Goal: Use online tool/utility: Utilize a website feature to perform a specific function

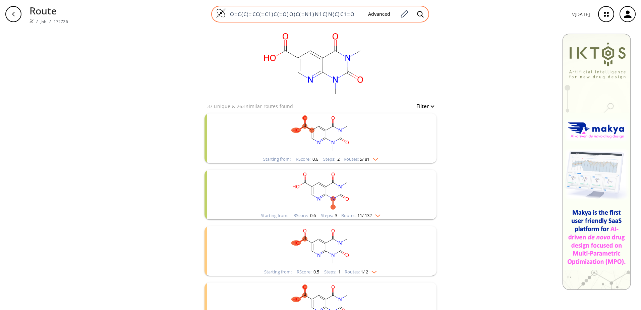
click at [336, 12] on input "O=C(C(=CC(=C1)C(=O)O)C(=N1)N1C)N(C)C1=O" at bounding box center [294, 14] width 137 height 7
paste input "BrC(=CC(N)=C1N(C)C2=C3[N+](=O)[O-])C=C1C(=O)N2N=C3C(=O)OCC"
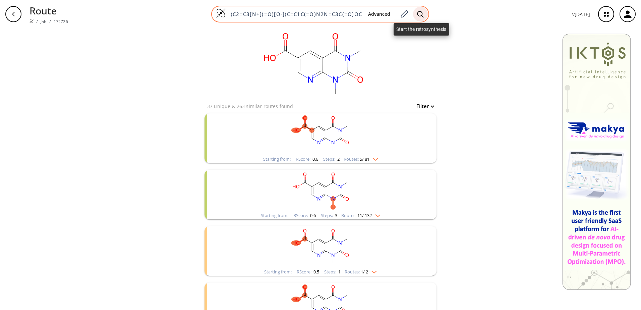
type input "BrC(=CC(N)=C1N(C)C2=C3[N+](=O)[O-])C=C1C(=O)N2N=C3C(=O)OCC"
click at [420, 11] on icon at bounding box center [420, 14] width 7 height 7
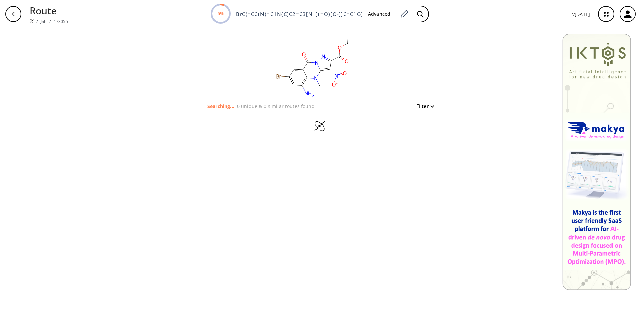
click at [418, 104] on button "Filter" at bounding box center [422, 106] width 21 height 5
click at [418, 103] on div at bounding box center [320, 155] width 641 height 310
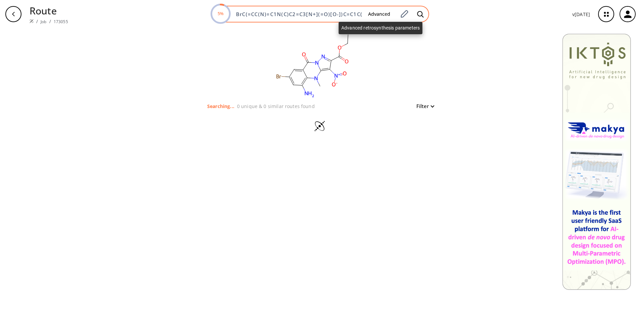
click at [384, 14] on button "Advanced" at bounding box center [379, 14] width 33 height 12
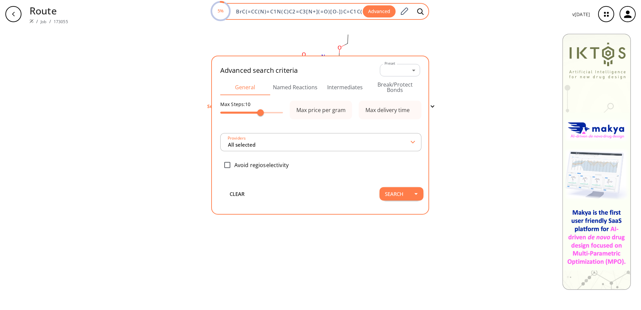
scroll to position [0, 57]
type input "All selected"
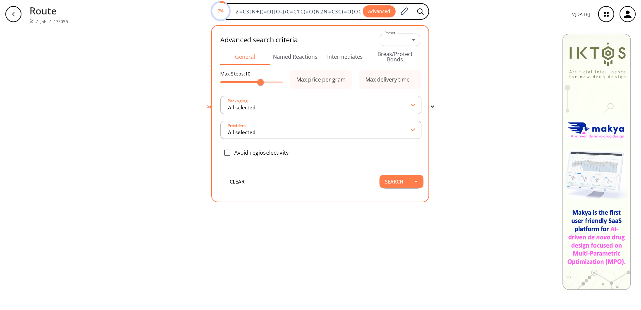
scroll to position [0, 0]
click at [288, 55] on button "Named Reactions" at bounding box center [295, 57] width 50 height 16
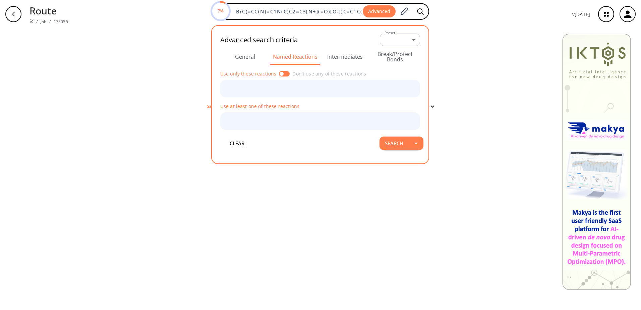
click at [336, 53] on button "Intermediates" at bounding box center [345, 57] width 50 height 16
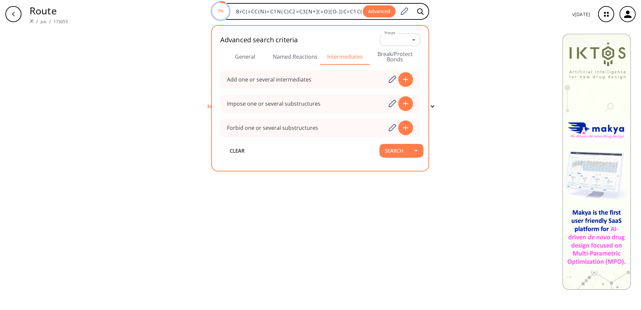
click at [382, 55] on button "Break/Protect Bonds" at bounding box center [395, 57] width 50 height 16
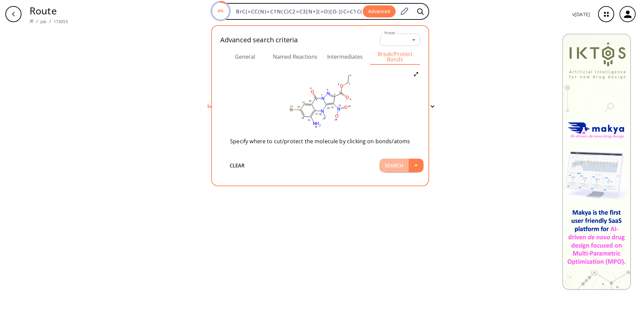
click at [399, 166] on button "Search" at bounding box center [393, 165] width 29 height 13
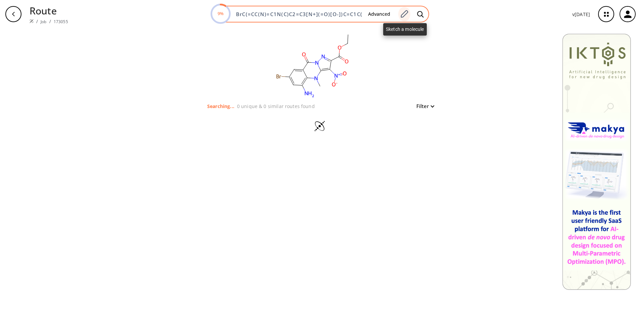
click at [405, 19] on div at bounding box center [404, 14] width 12 height 15
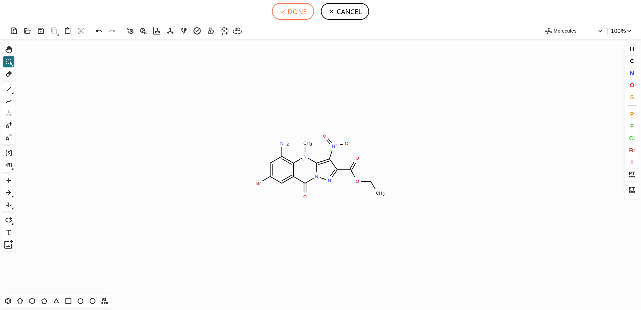
click at [297, 15] on button "DONE" at bounding box center [293, 11] width 42 height 17
type input "BrC1C=C2C(N3N=C(C(OCC)=O)C([N+]([O-])=O)=C3N(C)C2=C(N)C=1)=O"
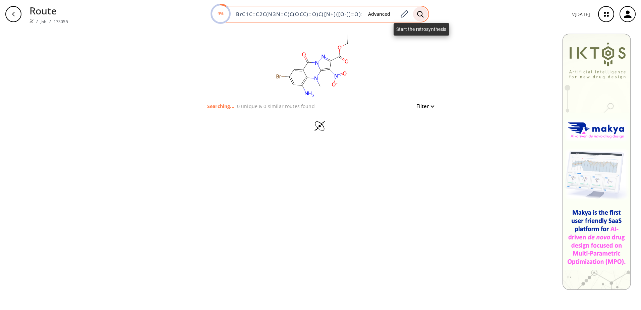
click at [421, 18] on div at bounding box center [420, 14] width 15 height 15
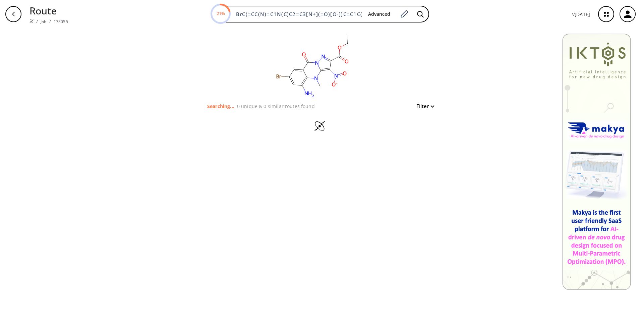
click at [322, 132] on icon at bounding box center [320, 126] width 23 height 13
click at [322, 121] on icon at bounding box center [320, 126] width 23 height 13
click at [226, 107] on p "Searching..." at bounding box center [220, 106] width 27 height 7
click at [253, 111] on div at bounding box center [320, 127] width 232 height 34
click at [318, 80] on icon at bounding box center [317, 81] width 1 height 3
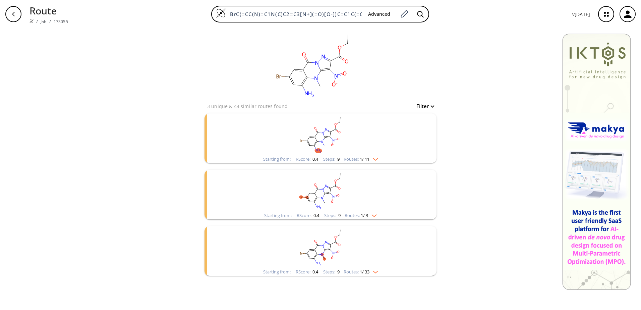
click at [376, 160] on img "clusters" at bounding box center [373, 157] width 9 height 5
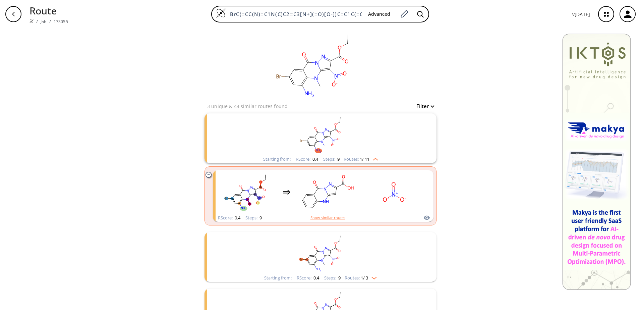
click at [376, 160] on img "clusters" at bounding box center [373, 157] width 9 height 5
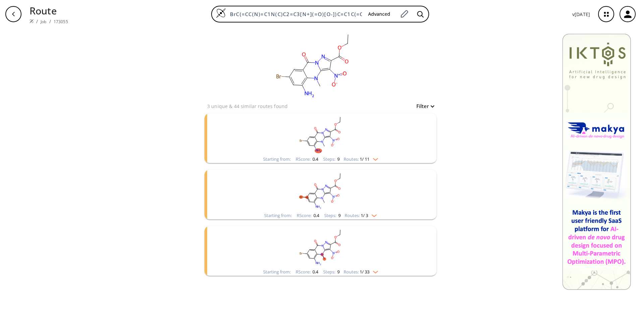
click at [378, 159] on img "clusters" at bounding box center [373, 157] width 9 height 5
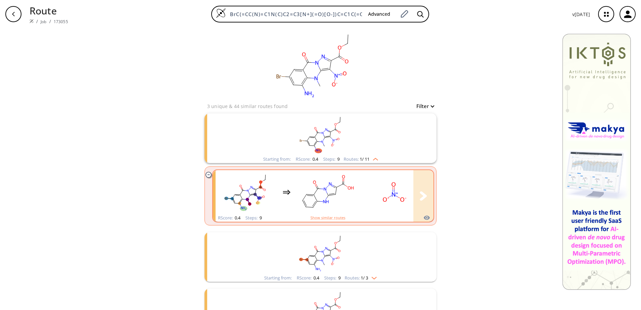
click at [338, 193] on rect "clusters" at bounding box center [327, 192] width 60 height 42
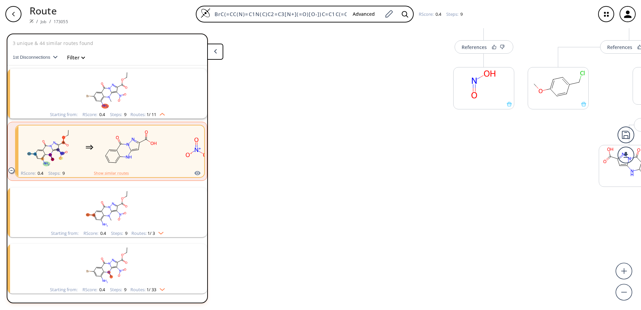
scroll to position [530, 0]
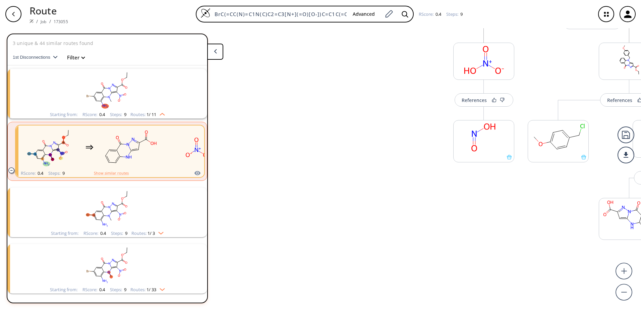
drag, startPoint x: 438, startPoint y: 184, endPoint x: 382, endPoint y: 219, distance: 66.2
click at [382, 219] on div "References More routes from here References More routes from here More routes f…" at bounding box center [379, 166] width 758 height 276
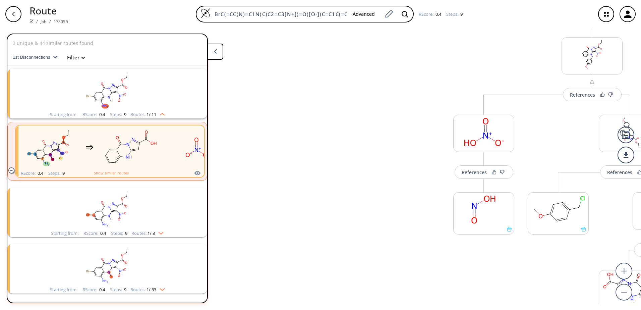
drag, startPoint x: 457, startPoint y: 171, endPoint x: 362, endPoint y: 243, distance: 118.9
click at [362, 243] on div "References More routes from here References More routes from here More routes f…" at bounding box center [379, 166] width 758 height 276
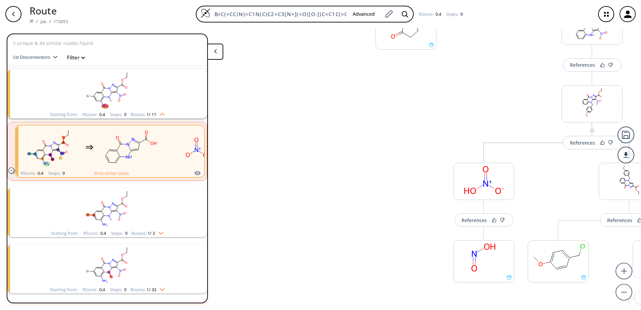
scroll to position [329, 0]
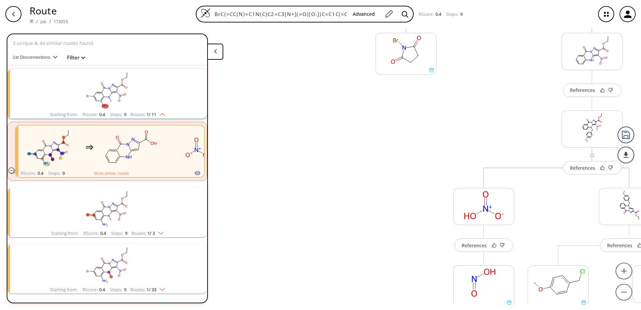
click at [217, 53] on button at bounding box center [215, 52] width 16 height 16
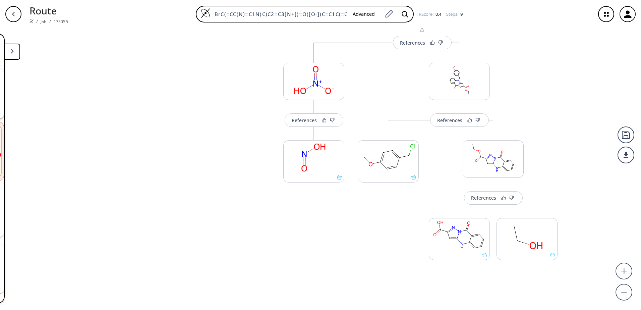
scroll to position [469, 0]
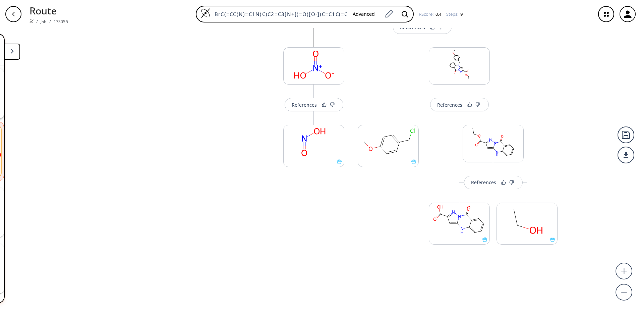
drag, startPoint x: 482, startPoint y: 241, endPoint x: 534, endPoint y: 283, distance: 66.0
click at [535, 284] on div "More routes from here References More routes from here More routes from here Re…" at bounding box center [459, 155] width 217 height 257
click at [466, 224] on rect at bounding box center [459, 220] width 60 height 34
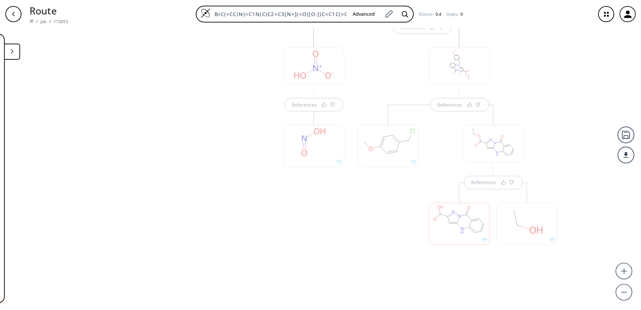
scroll to position [530, 0]
click at [479, 157] on div "References References References References References References References Re…" at bounding box center [320, 166] width 641 height 276
drag, startPoint x: 480, startPoint y: 175, endPoint x: 492, endPoint y: 239, distance: 65.8
click at [490, 244] on div "References References References References References References References Re…" at bounding box center [320, 166] width 641 height 276
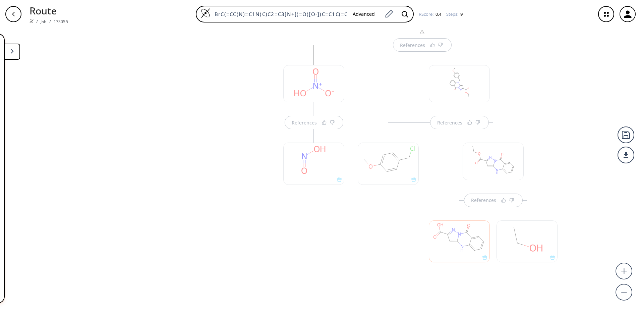
click at [581, 144] on div "References References References References References References References Re…" at bounding box center [321, 13] width 528 height 712
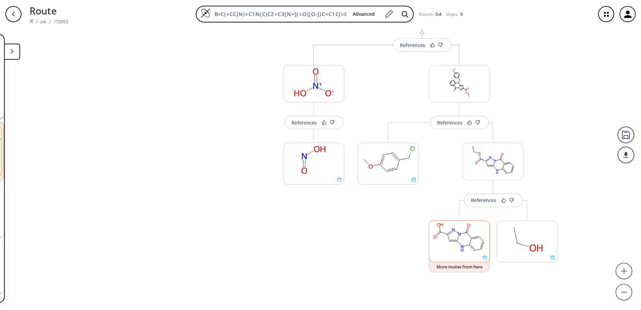
click at [467, 240] on rect at bounding box center [459, 238] width 60 height 34
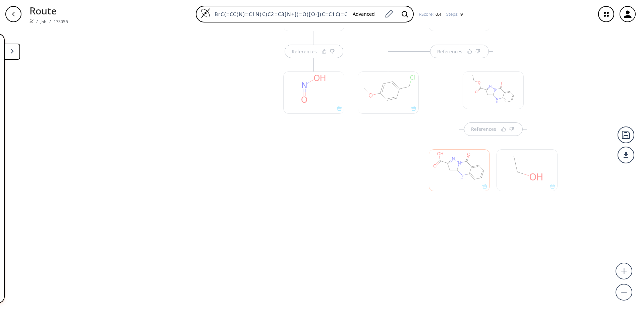
scroll to position [530, 0]
click at [15, 53] on button at bounding box center [12, 52] width 16 height 16
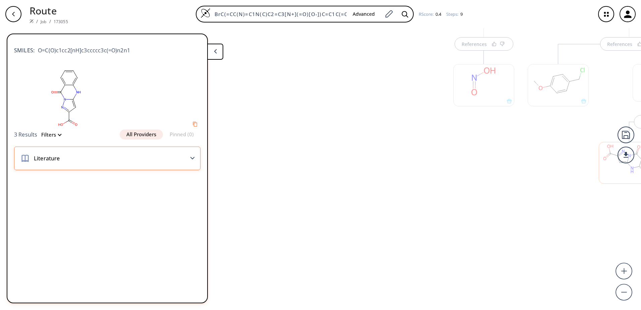
click at [192, 159] on polygon at bounding box center [192, 158] width 4 height 3
click at [194, 156] on div "Literature" at bounding box center [107, 157] width 186 height 23
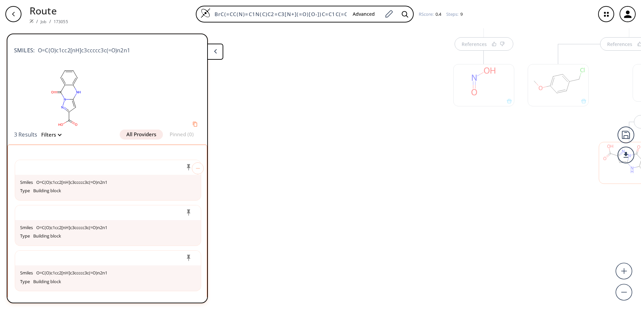
click at [135, 133] on button "All Providers" at bounding box center [141, 134] width 43 height 10
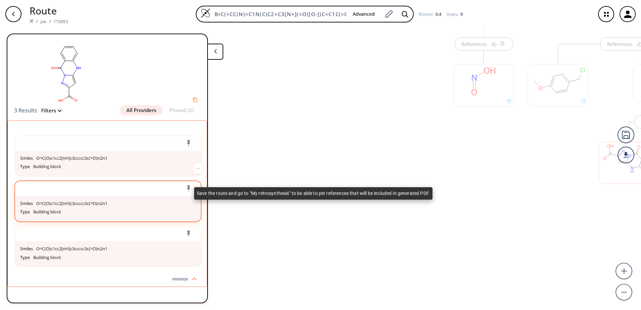
scroll to position [0, 0]
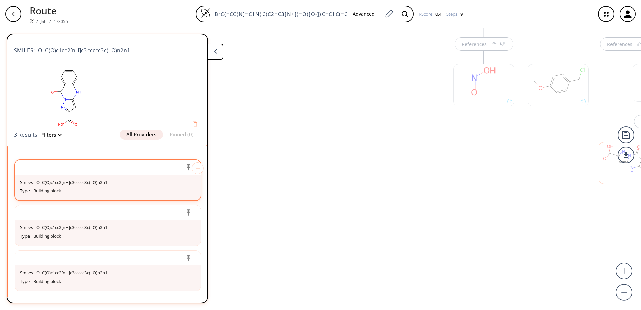
click at [83, 185] on div "Smiles O=C(O)c1cc2[nH]c3ccccc3c(=O)n2n1" at bounding box center [108, 182] width 176 height 9
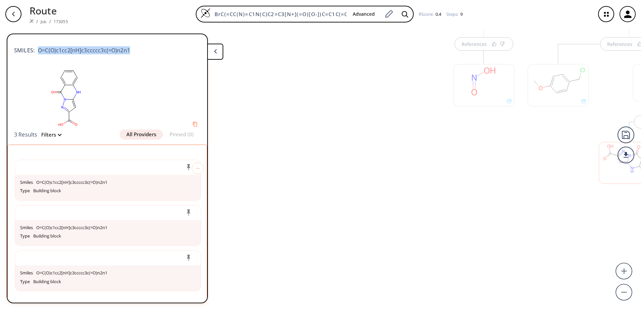
drag, startPoint x: 133, startPoint y: 51, endPoint x: 39, endPoint y: 52, distance: 93.9
click at [39, 52] on div "SMILES: O=C(O)c1cc2[nH]c3ccccc3c(=O)n2n1" at bounding box center [107, 47] width 186 height 15
copy span "O=C(O)c1cc2[nH]c3ccccc3c(=O)n2n1"
click at [217, 53] on button at bounding box center [215, 52] width 16 height 16
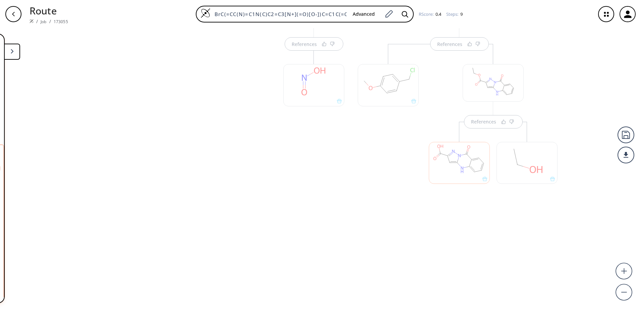
click at [484, 216] on div "References References" at bounding box center [459, 94] width 217 height 257
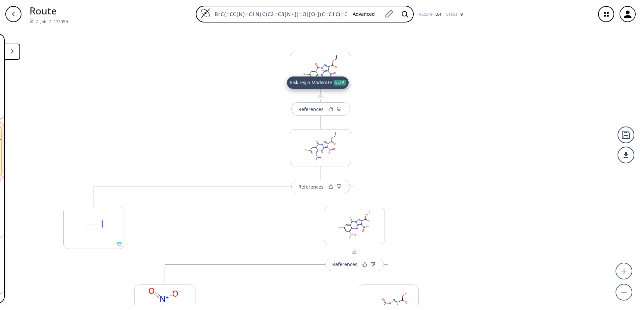
click at [320, 101] on div at bounding box center [320, 97] width 5 height 8
click at [320, 96] on img at bounding box center [320, 96] width 5 height 5
click at [320, 97] on img at bounding box center [320, 96] width 5 height 5
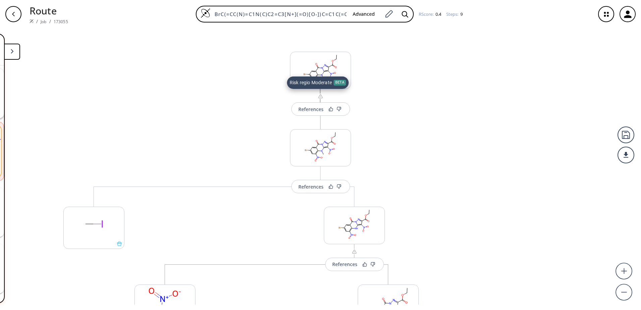
click at [320, 97] on img at bounding box center [320, 96] width 5 height 5
drag, startPoint x: 320, startPoint y: 97, endPoint x: 393, endPoint y: 88, distance: 72.6
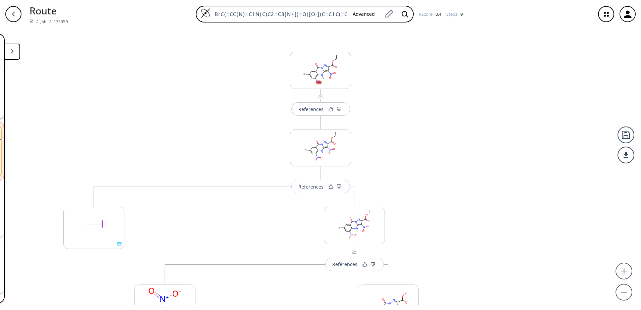
click at [10, 13] on div "button" at bounding box center [13, 14] width 16 height 16
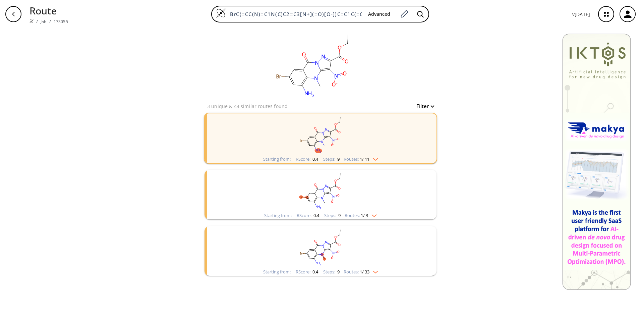
click at [378, 159] on img "clusters" at bounding box center [373, 157] width 9 height 5
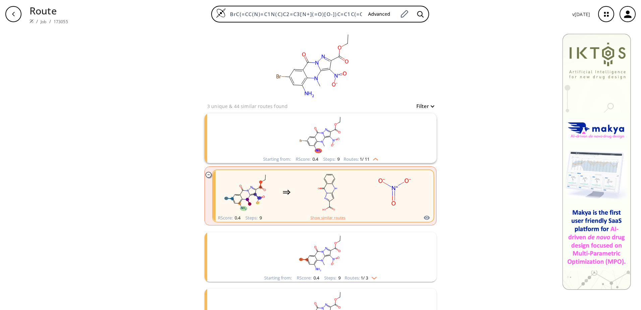
click at [373, 157] on img "clusters" at bounding box center [373, 157] width 9 height 5
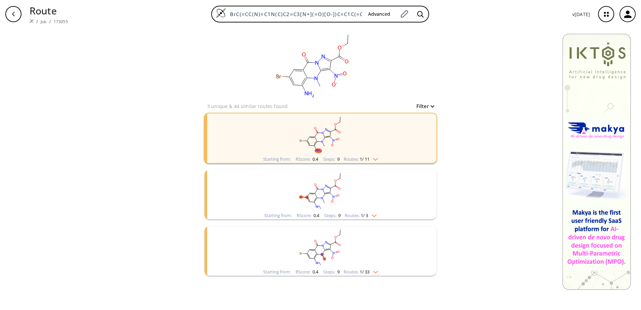
click at [374, 215] on img "clusters" at bounding box center [372, 214] width 9 height 5
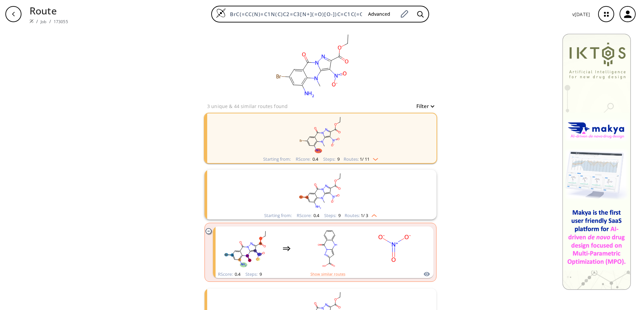
click at [374, 215] on img "clusters" at bounding box center [372, 214] width 9 height 5
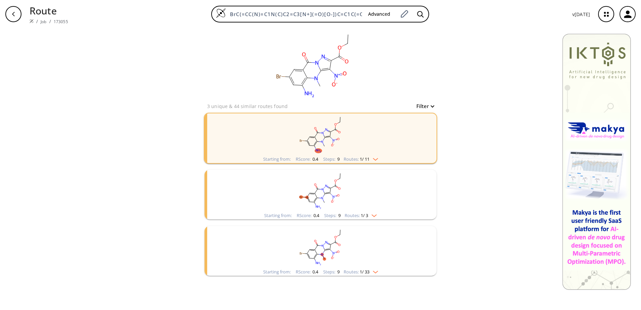
click at [377, 273] on div "Routes: 1 / 33" at bounding box center [361, 272] width 35 height 4
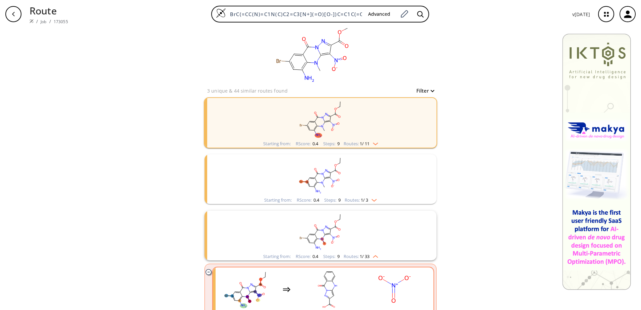
scroll to position [32, 0]
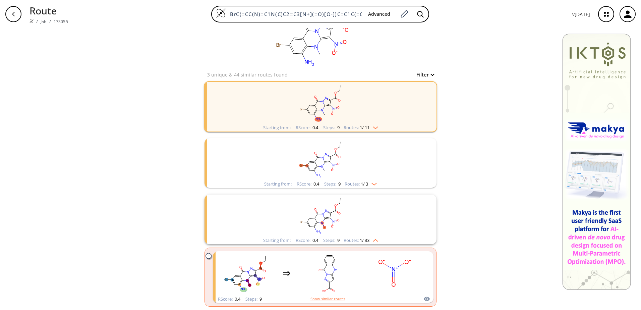
click at [375, 242] on div "Routes: 1 / 33" at bounding box center [361, 240] width 35 height 4
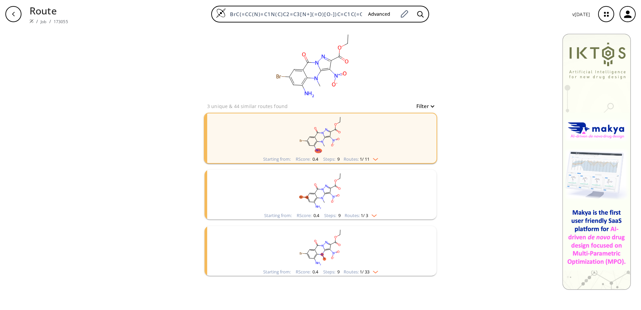
scroll to position [0, 0]
click at [426, 195] on div "Starting from: RScore : 0.4 Steps : 9 Routes: 1 / 3" at bounding box center [320, 195] width 232 height 50
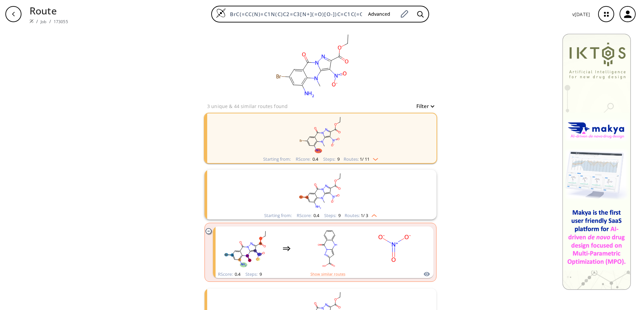
click at [418, 192] on div "Starting from: RScore : 0.4 Steps : 9 Routes: 1 / 3" at bounding box center [320, 195] width 232 height 50
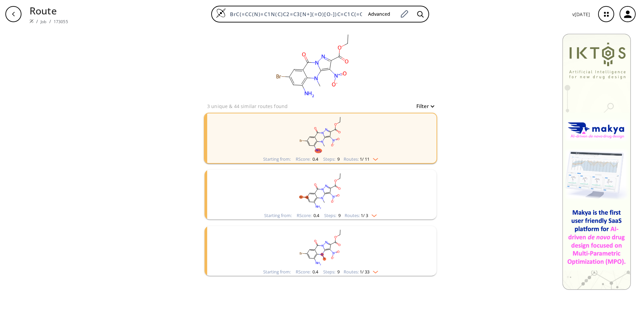
click at [414, 240] on div "Starting from: RScore : 0.4 Steps : 9 Routes: 1 / 33" at bounding box center [320, 251] width 232 height 50
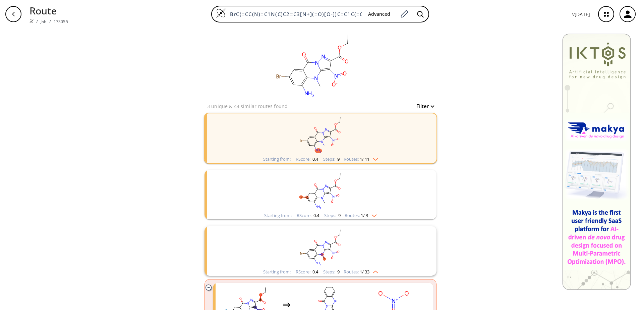
click at [414, 234] on div "Starting from: RScore : 0.4 Steps : 9 Routes: 1 / 33" at bounding box center [320, 251] width 232 height 50
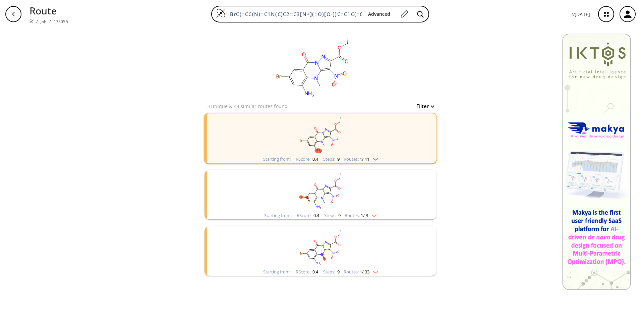
click at [395, 199] on rect "clusters" at bounding box center [320, 191] width 174 height 42
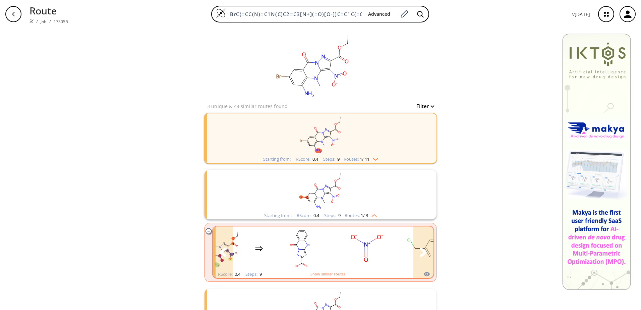
click at [428, 249] on button "clusters" at bounding box center [423, 252] width 20 height 52
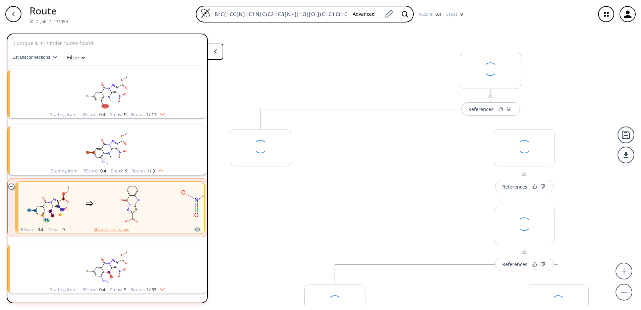
click at [220, 55] on button at bounding box center [215, 52] width 16 height 16
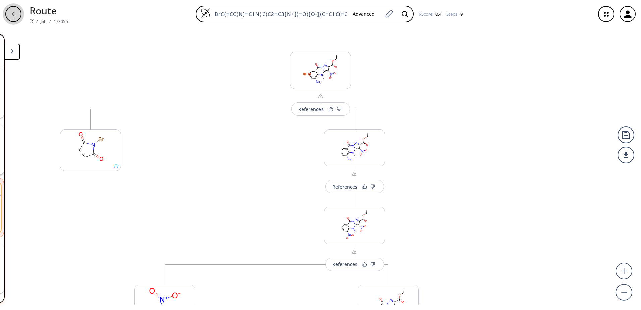
click at [14, 9] on div "button" at bounding box center [13, 14] width 16 height 16
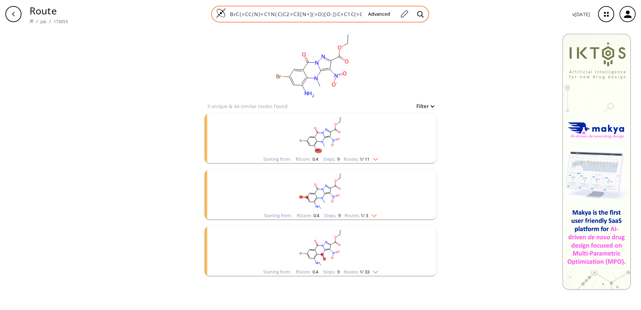
click at [362, 13] on input "BrC(=CC(N)=C1N(C)C2=C3[N+](=O)[O-])C=C1C(=O)N2N=C3C(=O)OCC" at bounding box center [294, 14] width 137 height 7
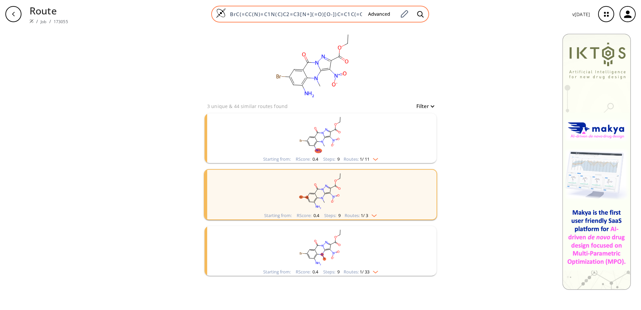
click at [362, 13] on input "BrC(=CC(N)=C1N(C)C2=C3[N+](=O)[O-])C=C1C(=O)N2N=C3C(=O)OCC" at bounding box center [294, 14] width 137 height 7
paste input "O=C(C(=CC(=C1)NC(=O)OC(C)(C)C)C(=C1N)N1C)N(C1=C1[N+]([O-])=O)N=C1C(=O)OCC"
type input "O=C(C(=CC(=C1)NC(=O)OC(C)(C)C)C(=C1N)N1C)N(C1=C1[N+]([O-])=O)N=C1C(=O)OCC"
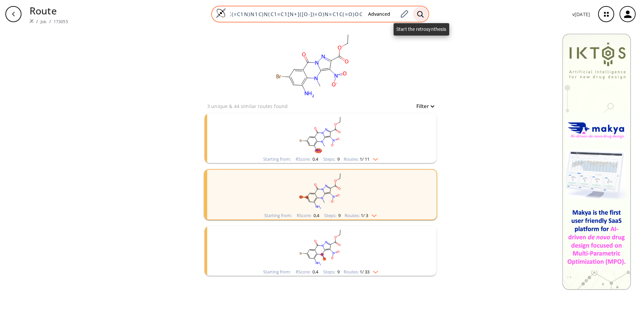
click at [423, 11] on icon at bounding box center [420, 14] width 7 height 7
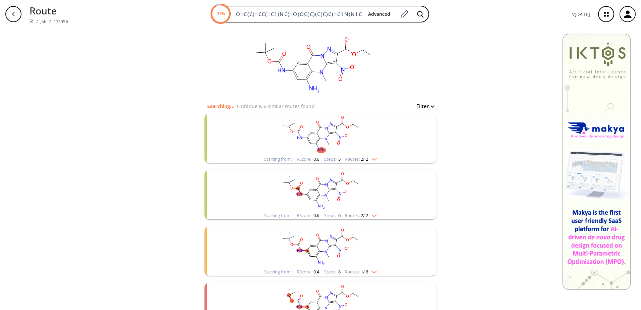
click at [374, 142] on rect "clusters" at bounding box center [320, 134] width 174 height 42
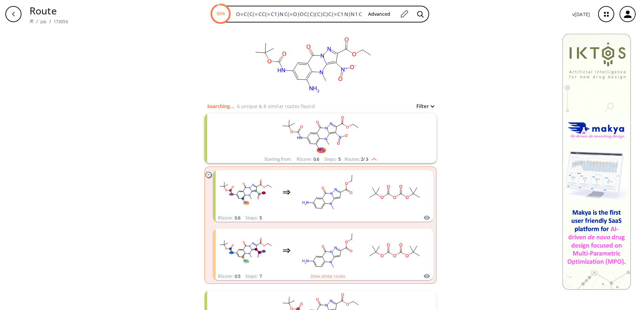
click at [378, 121] on rect "clusters" at bounding box center [320, 134] width 174 height 42
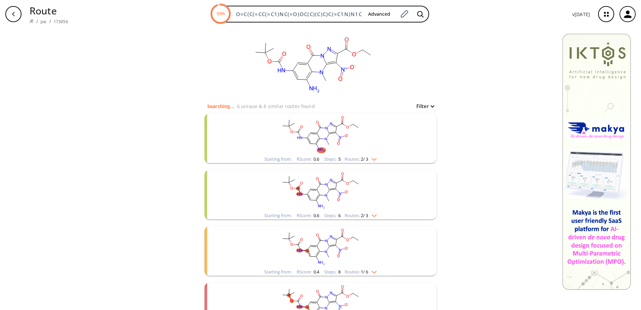
click at [378, 121] on rect "clusters" at bounding box center [320, 134] width 174 height 42
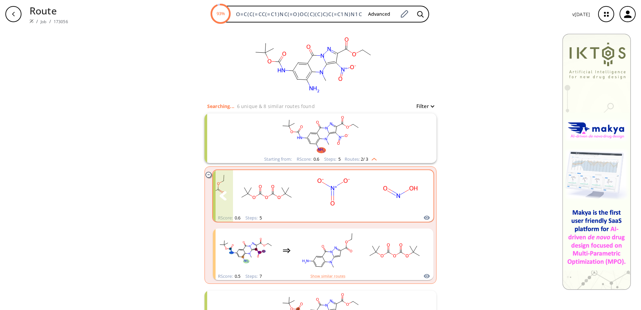
click at [426, 189] on button "clusters" at bounding box center [423, 196] width 20 height 52
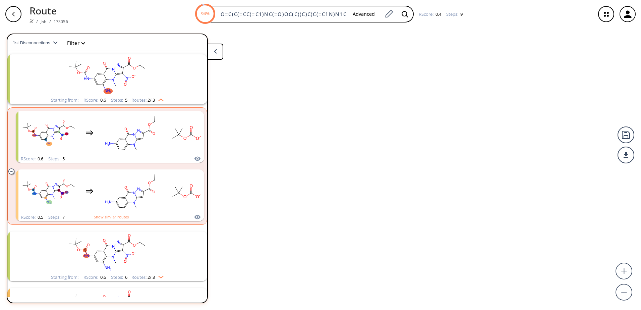
scroll to position [15, 0]
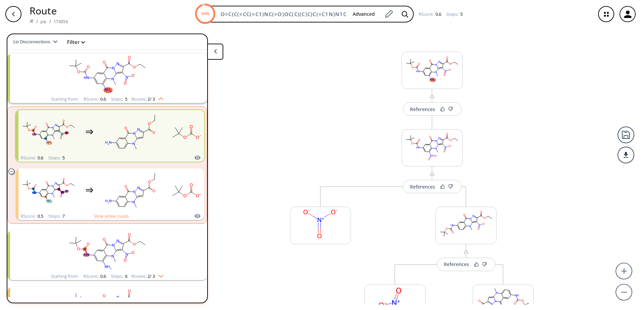
click at [217, 56] on button at bounding box center [215, 52] width 16 height 16
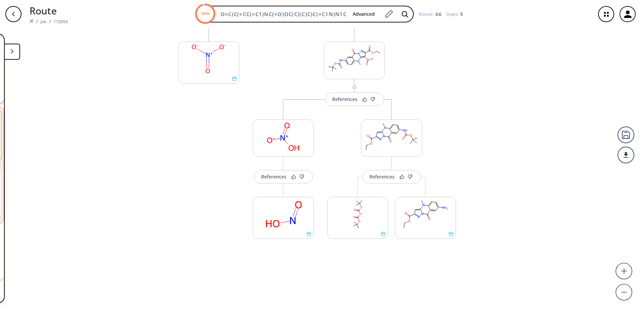
drag, startPoint x: 492, startPoint y: 167, endPoint x: 477, endPoint y: -5, distance: 173.0
click at [477, 28] on div "References More routes from here References More routes from here More routes f…" at bounding box center [320, 166] width 641 height 276
click at [421, 220] on rect at bounding box center [425, 213] width 60 height 34
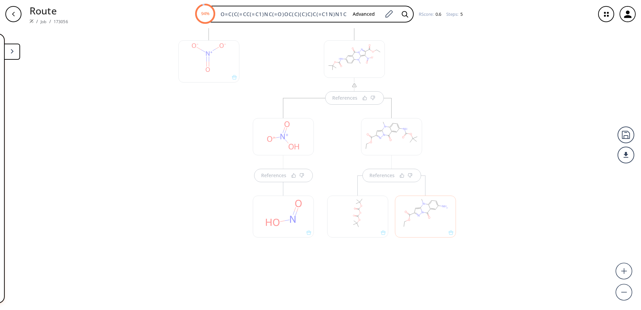
scroll to position [0, 0]
click at [9, 50] on button at bounding box center [12, 52] width 16 height 16
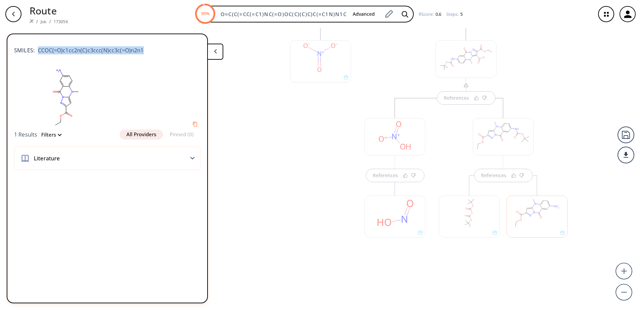
drag, startPoint x: 148, startPoint y: 48, endPoint x: 39, endPoint y: 48, distance: 109.0
click at [39, 48] on div "SMILES: CCOC(=O)c1cc2n(C)c3ccc(N)cc3c(=O)n2n1" at bounding box center [107, 47] width 186 height 15
copy span "CCOC(=O)c1cc2n(C)c3ccc(N)cc3c(=O)n2n1"
click at [215, 48] on button at bounding box center [215, 52] width 16 height 16
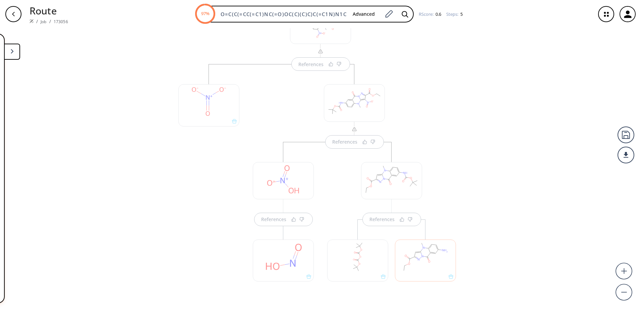
scroll to position [104, 0]
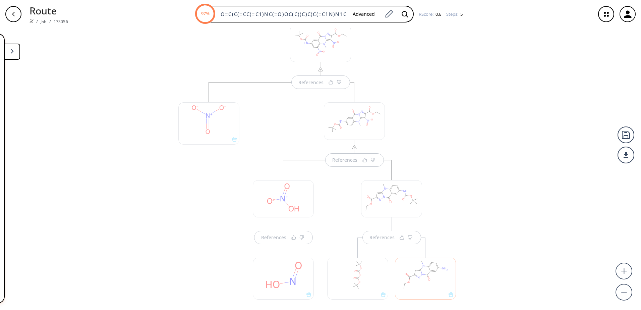
drag, startPoint x: 465, startPoint y: 188, endPoint x: 483, endPoint y: 249, distance: 63.1
click at [483, 249] on div "References References References References References" at bounding box center [320, 166] width 641 height 276
click at [530, 230] on div "References References References References References" at bounding box center [320, 166] width 641 height 276
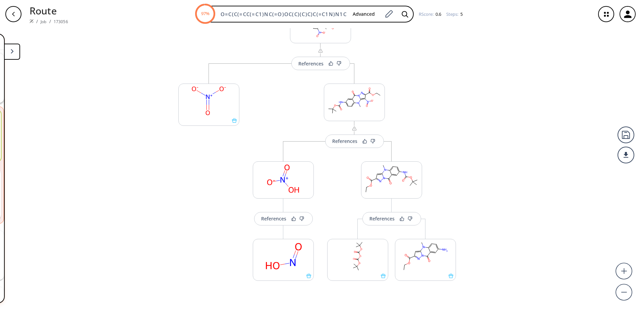
scroll to position [138, 0]
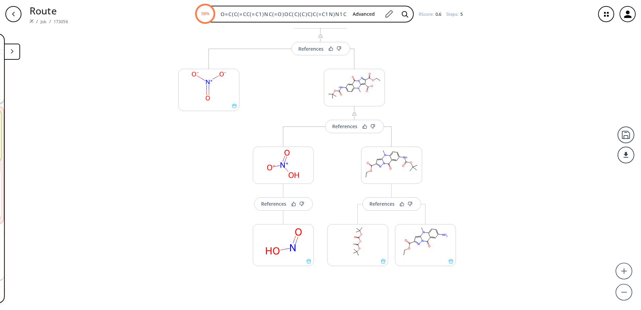
click at [400, 65] on div "More routes from here References More routes from here References More routes f…" at bounding box center [354, 177] width 223 height 257
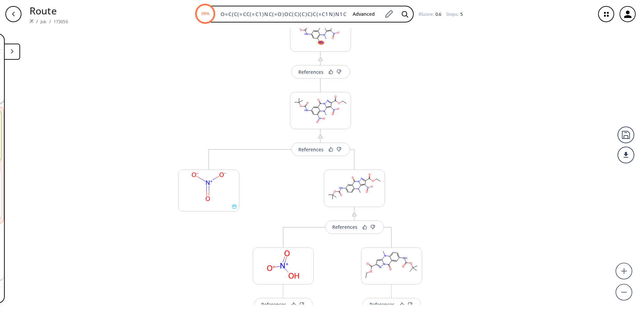
scroll to position [4, 0]
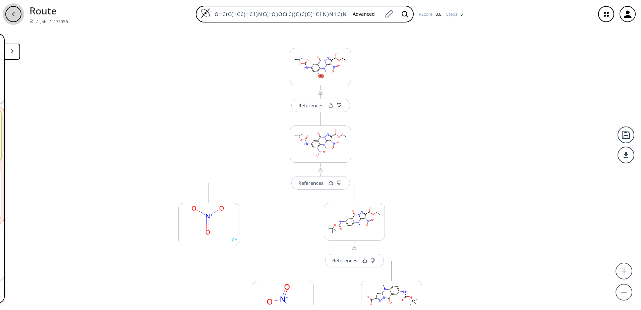
click at [13, 19] on div "button" at bounding box center [13, 14] width 16 height 16
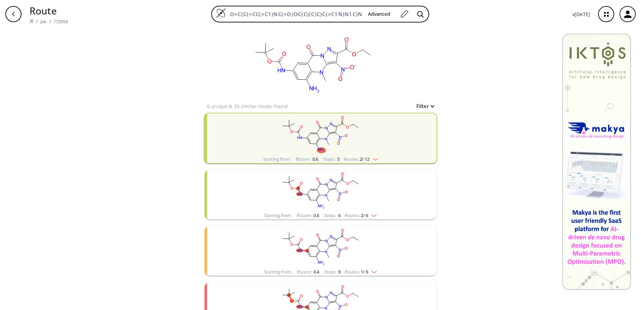
click at [377, 160] on img "clusters" at bounding box center [373, 157] width 9 height 5
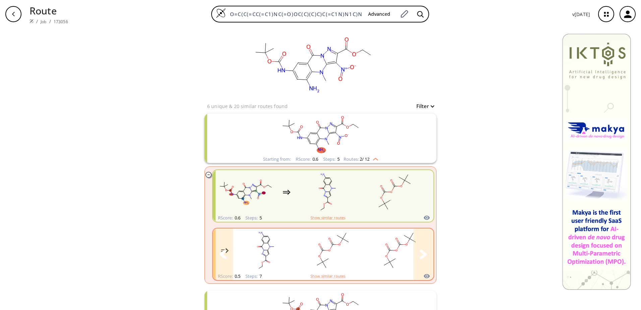
click at [424, 253] on icon "clusters" at bounding box center [423, 253] width 7 height 9
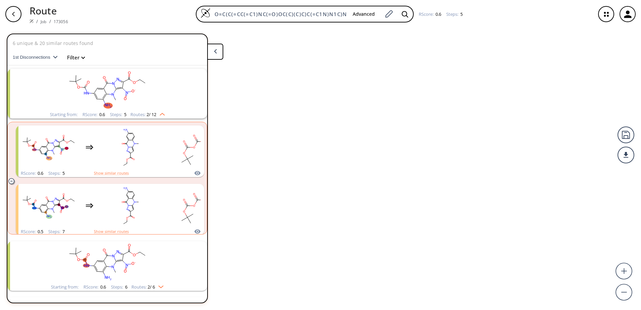
scroll to position [72, 0]
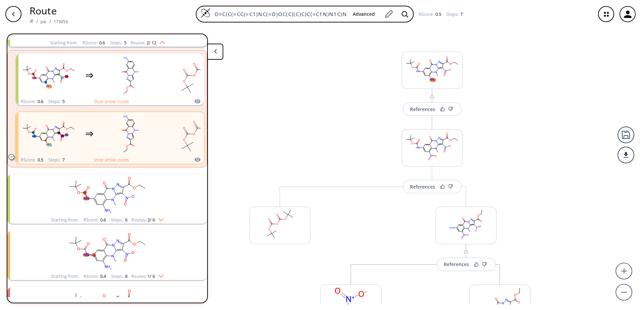
click at [218, 51] on button at bounding box center [215, 52] width 16 height 16
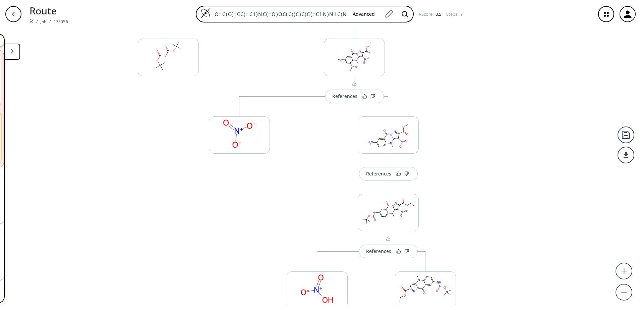
drag, startPoint x: 440, startPoint y: 151, endPoint x: 423, endPoint y: 55, distance: 97.0
click at [423, 55] on div "References More routes from here References More routes from here More routes f…" at bounding box center [320, 166] width 641 height 276
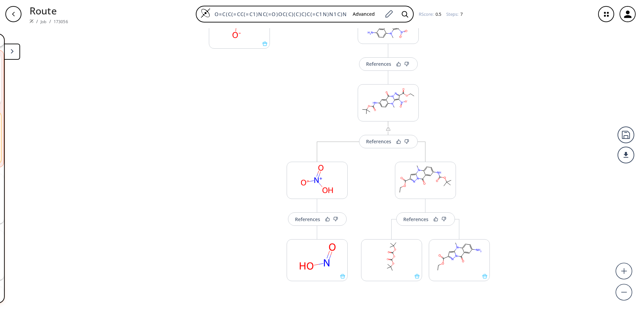
scroll to position [302, 0]
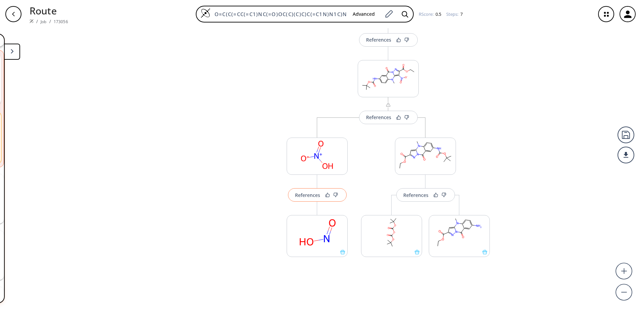
click at [310, 197] on div "References" at bounding box center [307, 195] width 25 height 4
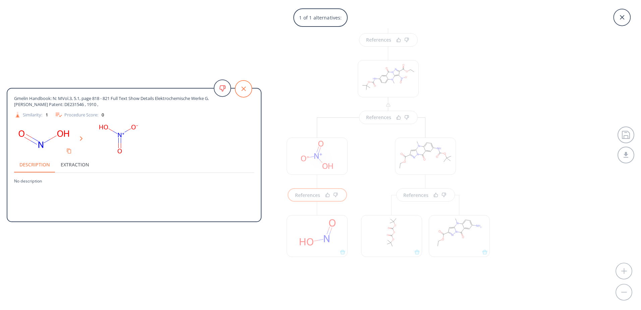
click at [240, 91] on icon at bounding box center [243, 88] width 17 height 17
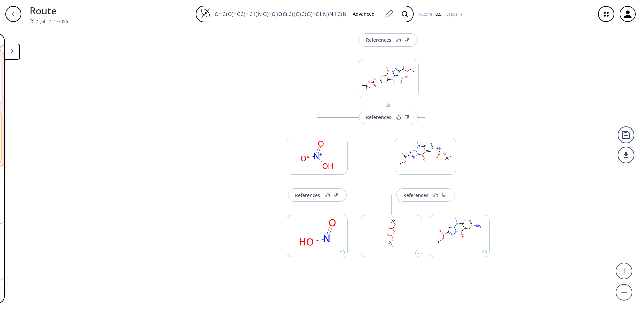
click at [13, 15] on icon "button" at bounding box center [13, 14] width 3 height 4
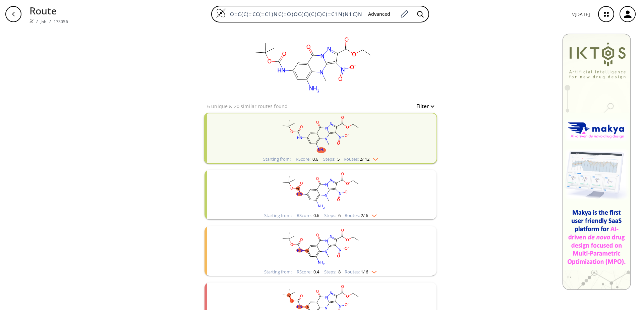
click at [373, 157] on img "clusters" at bounding box center [373, 157] width 9 height 5
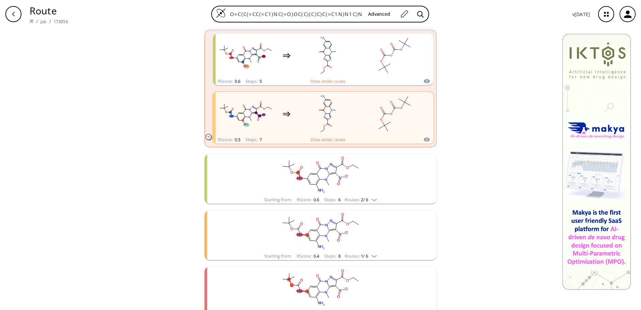
scroll to position [146, 0]
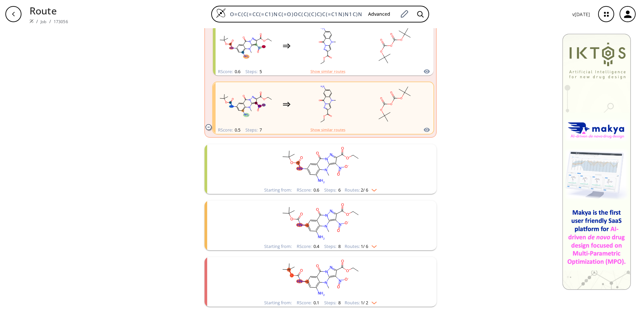
click at [373, 188] on img "clusters" at bounding box center [372, 188] width 9 height 5
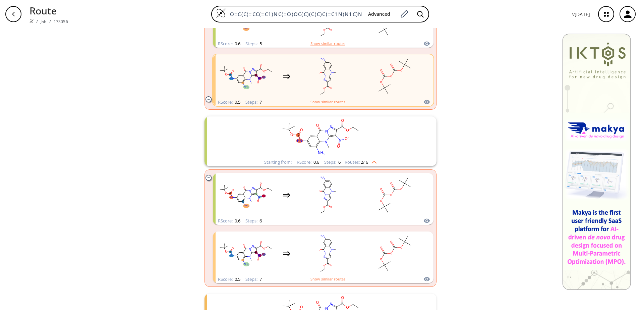
scroll to position [213, 0]
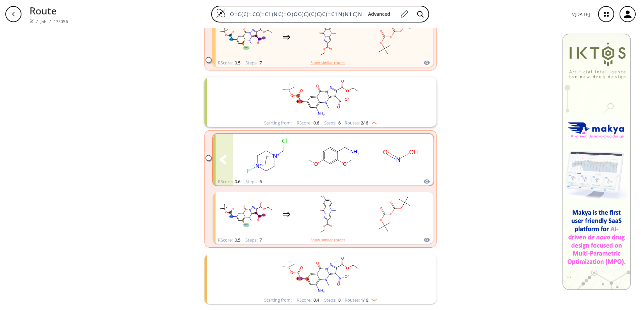
click at [415, 161] on button "clusters" at bounding box center [423, 160] width 20 height 52
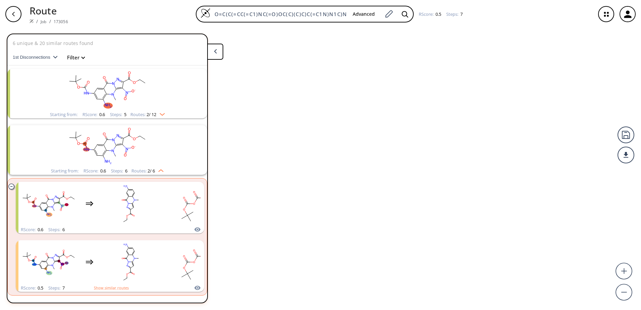
scroll to position [72, 0]
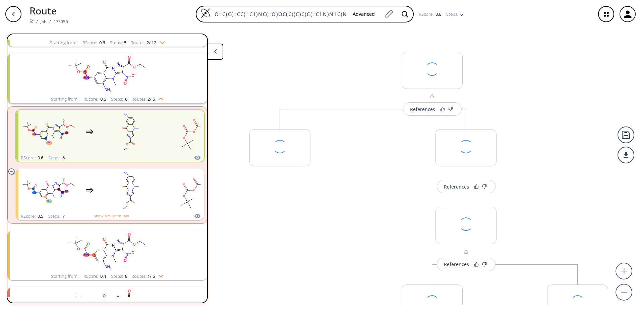
click at [216, 51] on icon at bounding box center [215, 51] width 3 height 5
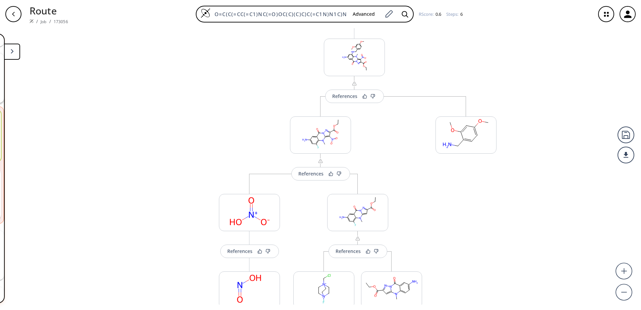
drag, startPoint x: 420, startPoint y: 218, endPoint x: 385, endPoint y: 50, distance: 171.7
click at [385, 50] on div "References More routes from here More routes from here References More routes f…" at bounding box center [320, 166] width 641 height 276
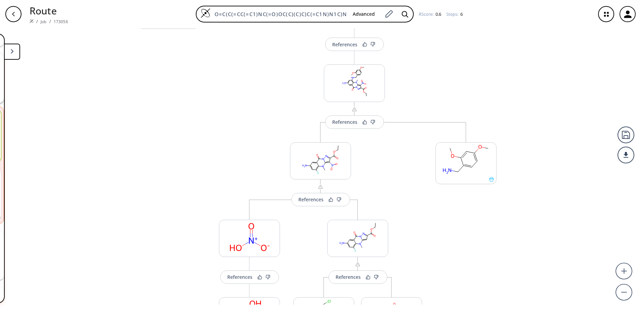
scroll to position [134, 0]
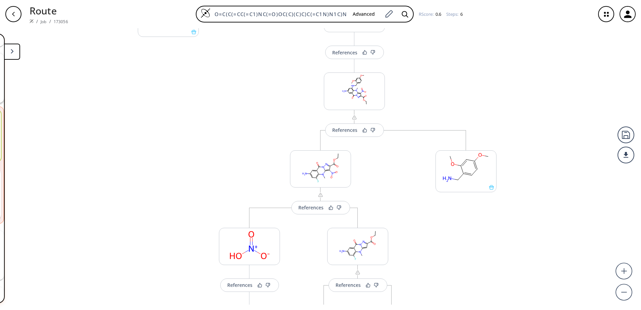
click at [16, 15] on div "button" at bounding box center [13, 14] width 16 height 16
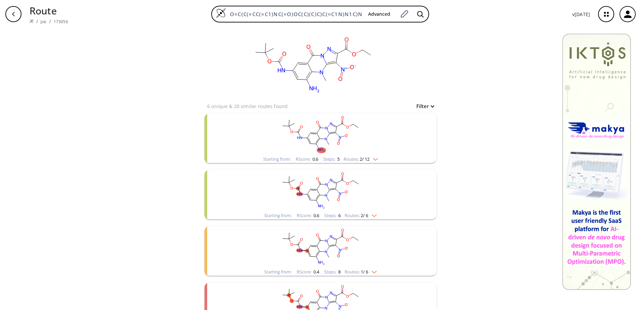
scroll to position [25, 0]
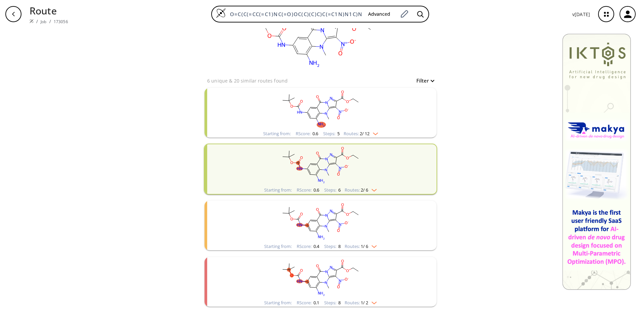
click at [370, 189] on img "clusters" at bounding box center [372, 188] width 9 height 5
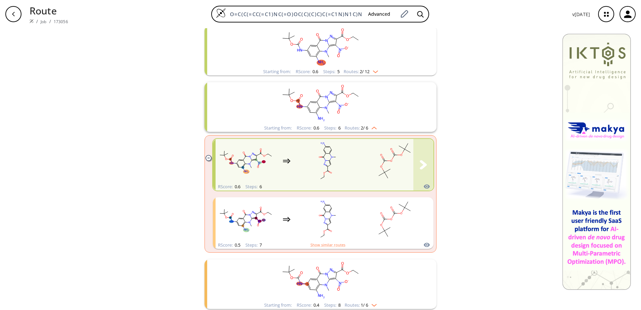
scroll to position [93, 0]
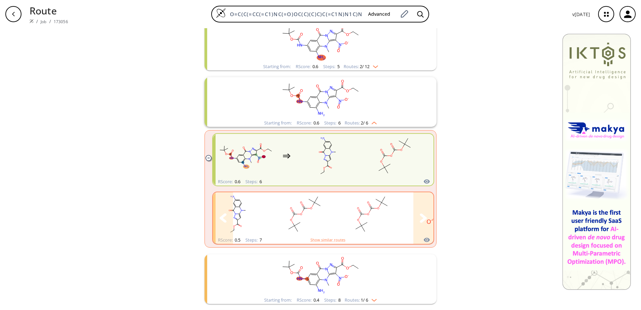
click at [422, 223] on button "clusters" at bounding box center [423, 218] width 20 height 52
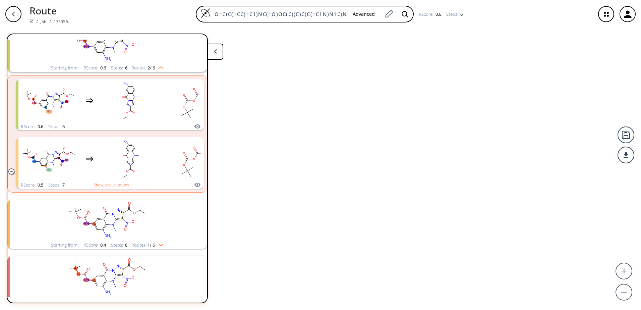
scroll to position [103, 0]
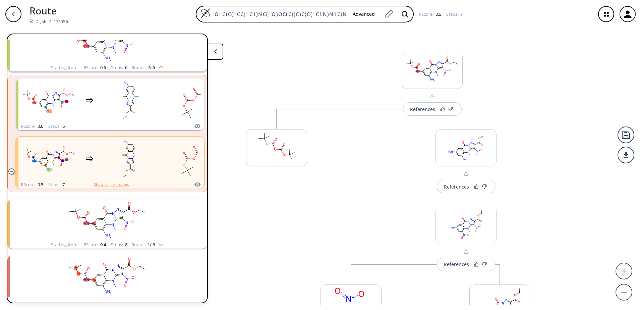
click at [213, 57] on button at bounding box center [215, 52] width 16 height 16
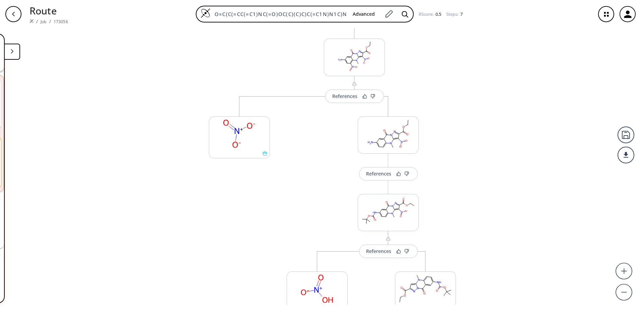
drag, startPoint x: 456, startPoint y: 203, endPoint x: 432, endPoint y: 54, distance: 151.0
click at [432, 54] on div "References More routes from here More routes from here References More routes f…" at bounding box center [320, 166] width 641 height 276
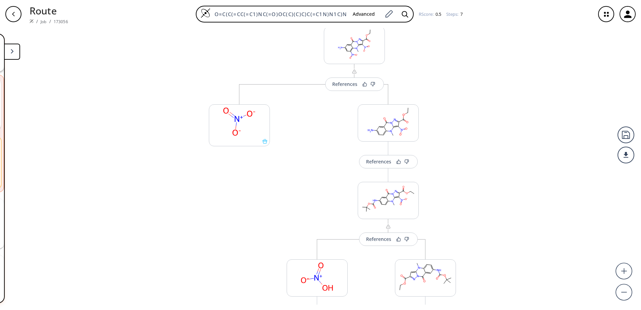
scroll to position [180, 0]
